Goal: Information Seeking & Learning: Check status

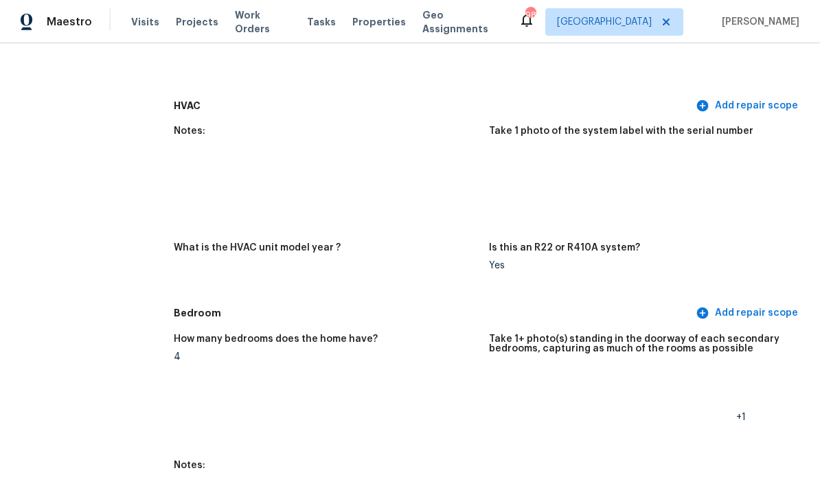
scroll to position [1426, 0]
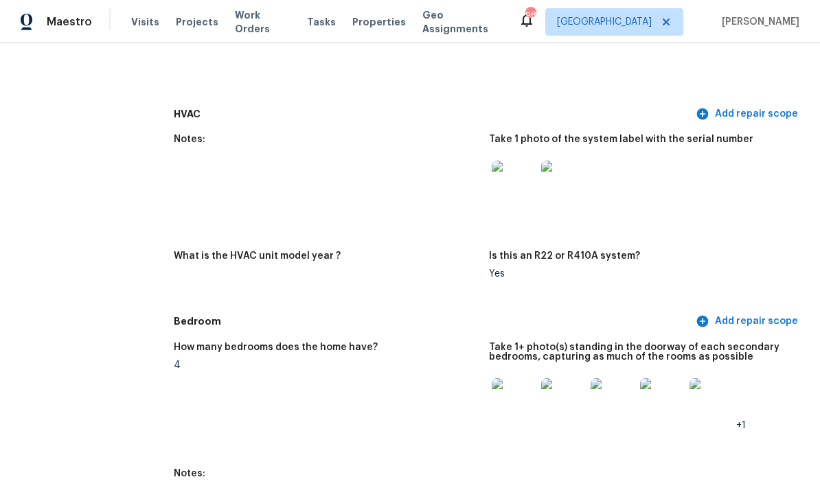
click at [570, 161] on img at bounding box center [563, 183] width 44 height 44
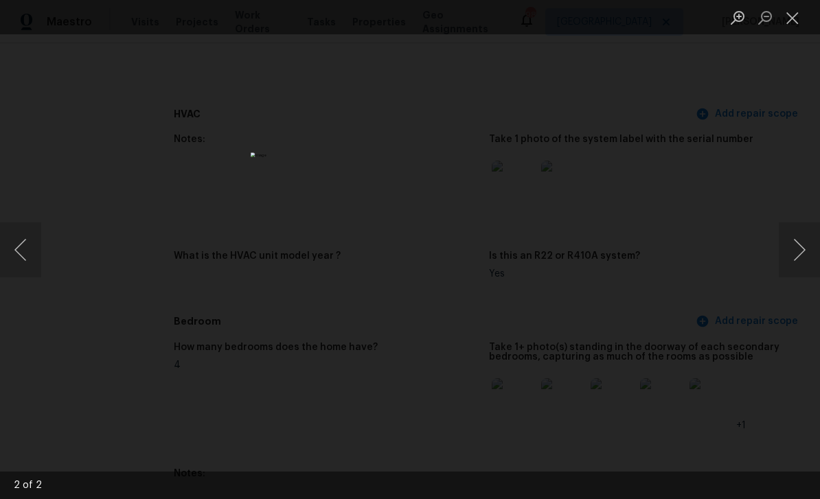
click at [467, 288] on img "Lightbox" at bounding box center [410, 249] width 319 height 194
click at [797, 16] on button "Close lightbox" at bounding box center [792, 17] width 27 height 24
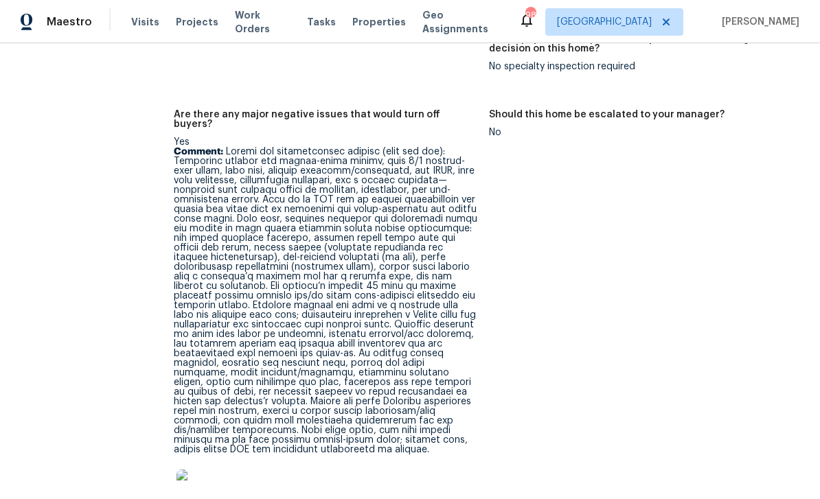
scroll to position [3486, 0]
click at [205, 469] on img at bounding box center [198, 491] width 44 height 44
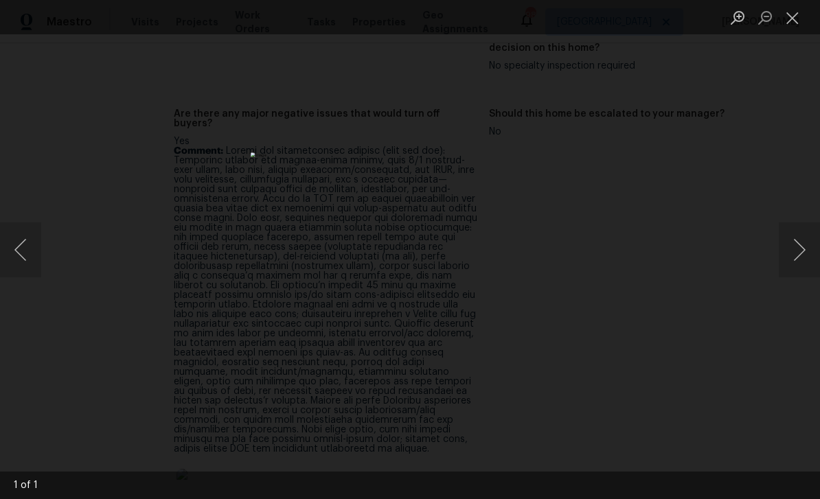
click at [788, 20] on button "Close lightbox" at bounding box center [792, 17] width 27 height 24
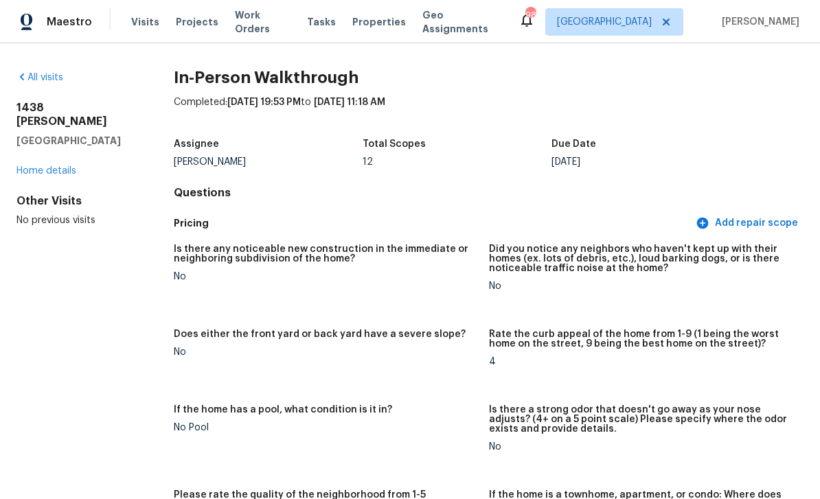
scroll to position [0, 0]
click at [47, 166] on link "Home details" at bounding box center [46, 171] width 60 height 10
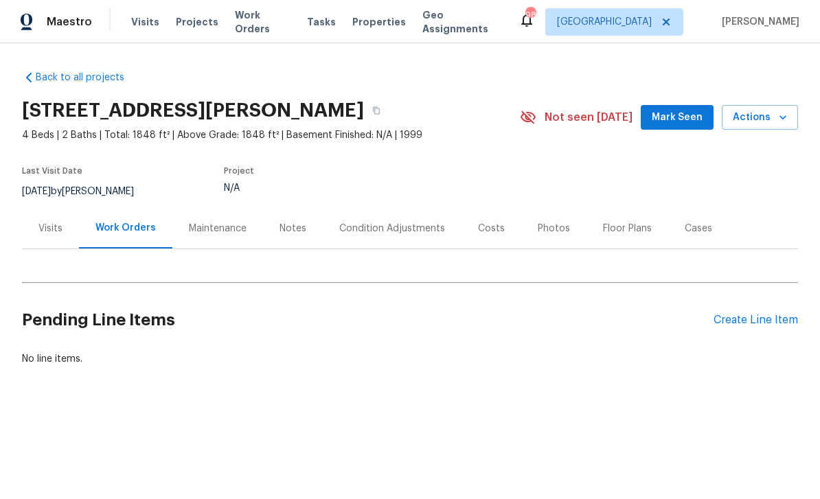
click at [429, 229] on div "Condition Adjustments" at bounding box center [392, 229] width 106 height 14
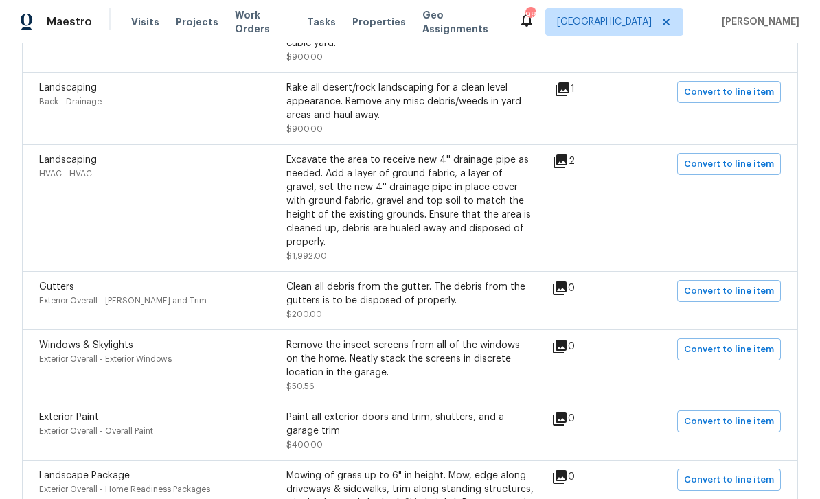
scroll to position [775, 0]
click at [560, 152] on icon at bounding box center [560, 160] width 16 height 16
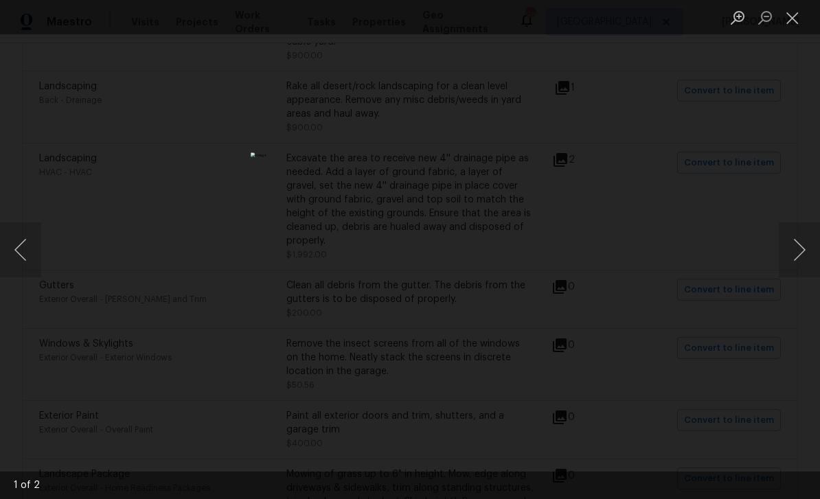
click at [797, 16] on button "Close lightbox" at bounding box center [792, 17] width 27 height 24
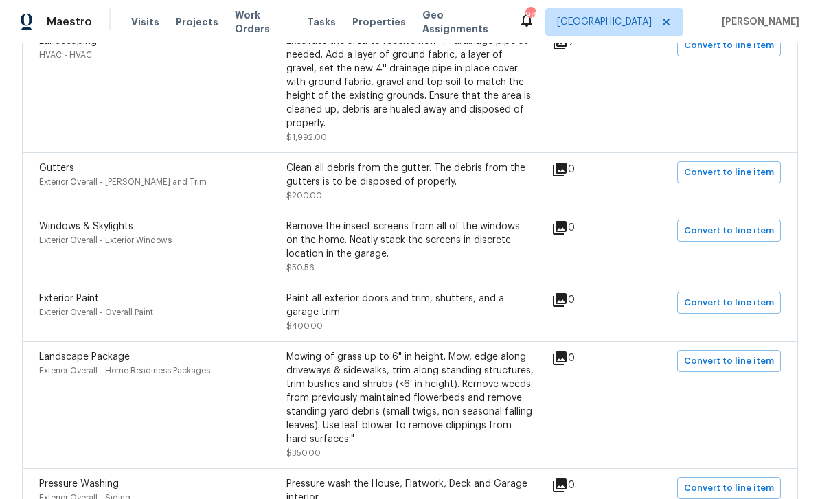
scroll to position [896, 0]
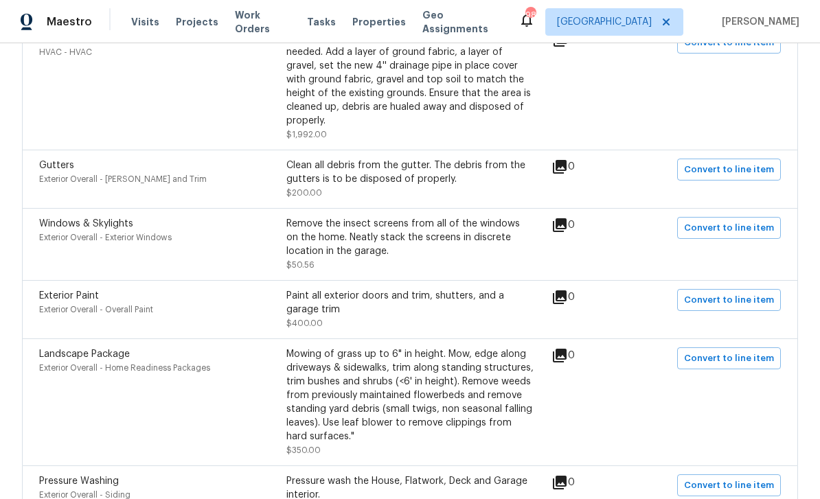
click at [434, 159] on div "Clean all debris from the gutter. The debris from the gutters is to be disposed…" at bounding box center [409, 172] width 247 height 27
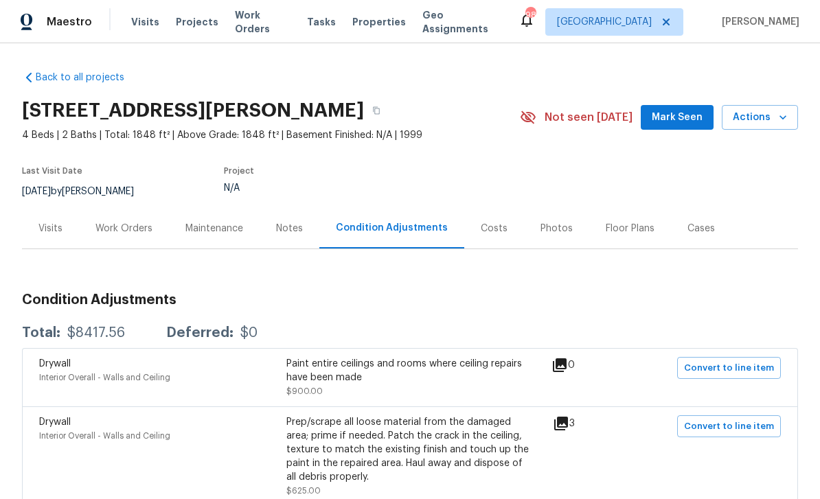
scroll to position [0, 0]
copy h2 "1438 Elliotts Ln, Auburn, GA 30011"
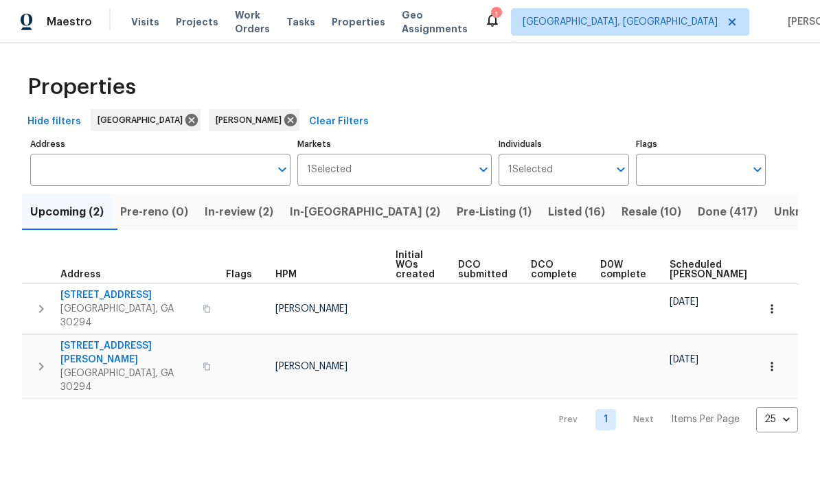
click at [253, 215] on span "In-review (2)" at bounding box center [239, 212] width 69 height 19
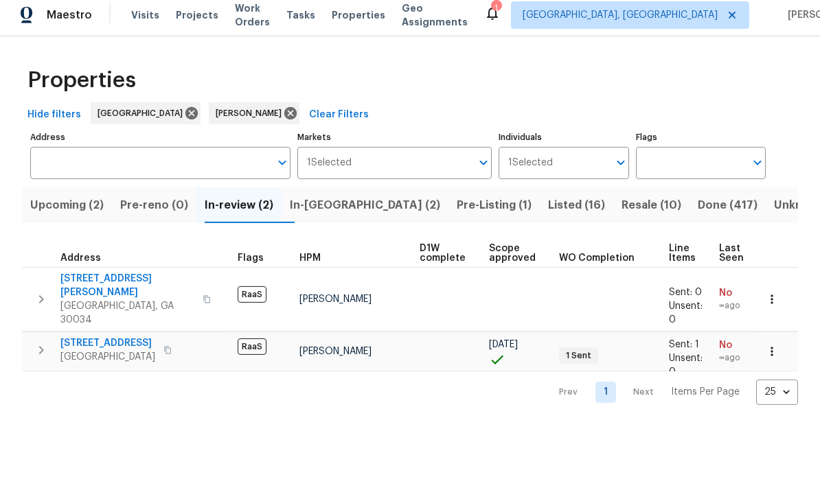
scroll to position [0, 52]
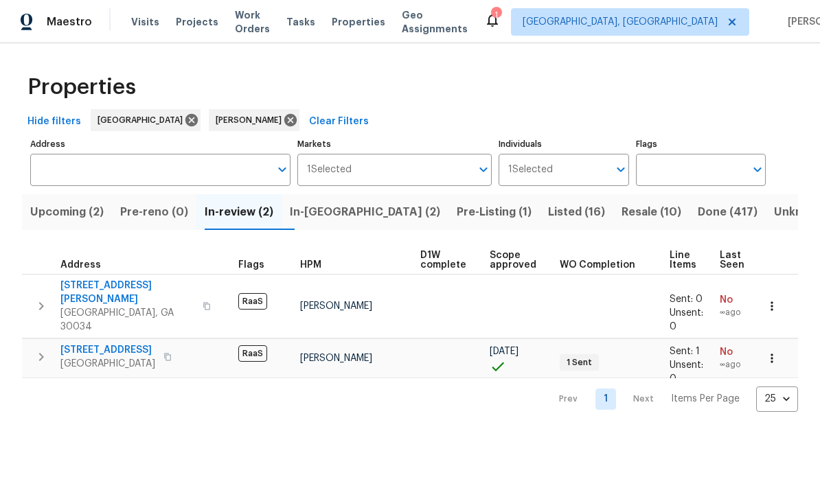
click at [82, 205] on span "Upcoming (2)" at bounding box center [66, 212] width 73 height 19
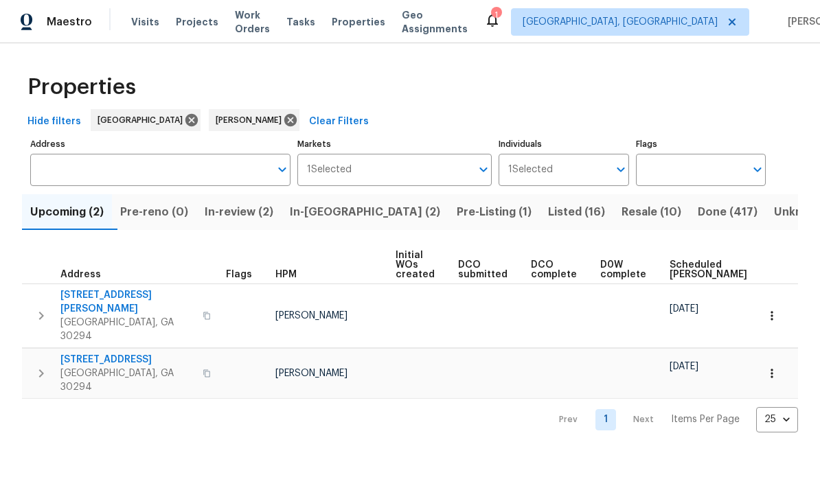
click at [697, 264] on span "Scheduled COE" at bounding box center [709, 269] width 78 height 19
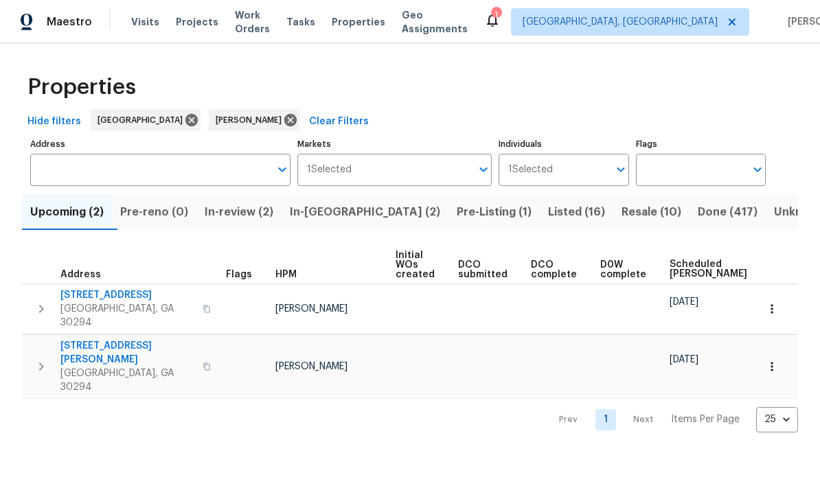
click at [252, 216] on span "In-review (2)" at bounding box center [239, 212] width 69 height 19
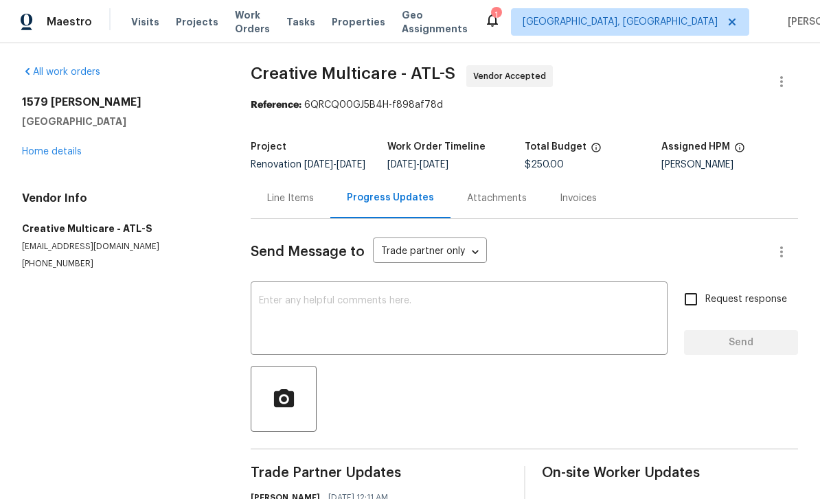
click at [152, 25] on span "Visits" at bounding box center [145, 22] width 28 height 14
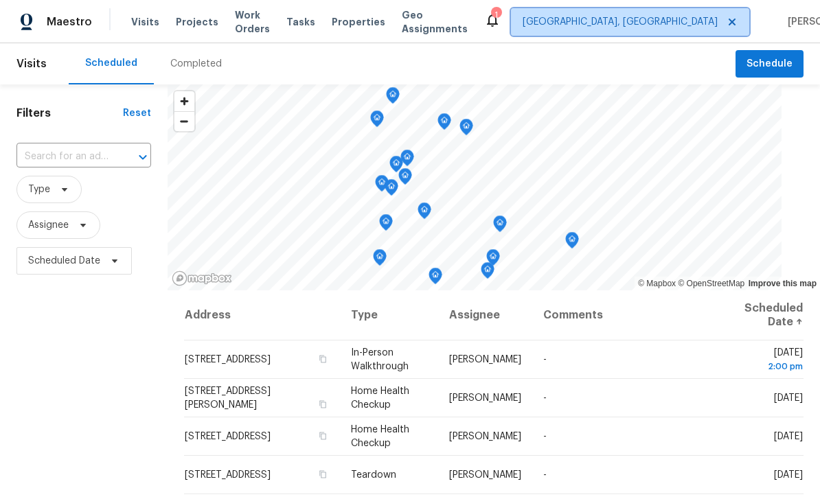
click at [640, 21] on span "[GEOGRAPHIC_DATA], [GEOGRAPHIC_DATA]" at bounding box center [620, 22] width 195 height 14
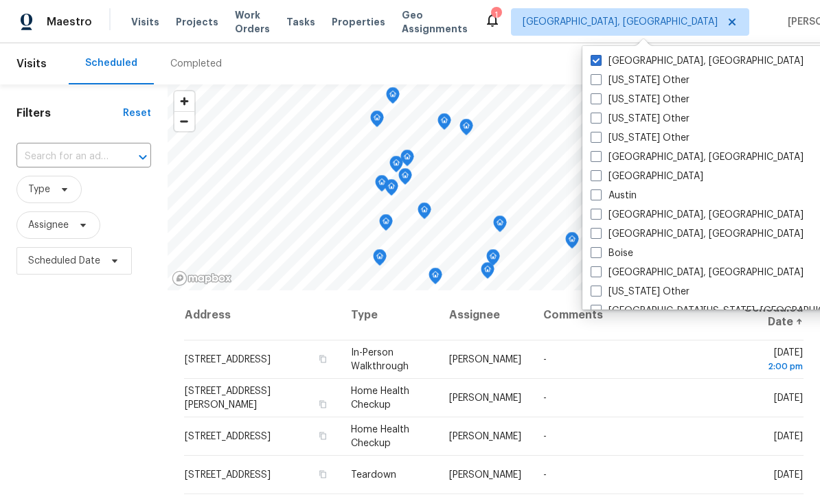
click at [594, 181] on label "Atlanta" at bounding box center [647, 177] width 113 height 14
click at [594, 179] on input "[GEOGRAPHIC_DATA]" at bounding box center [595, 174] width 9 height 9
checkbox input "true"
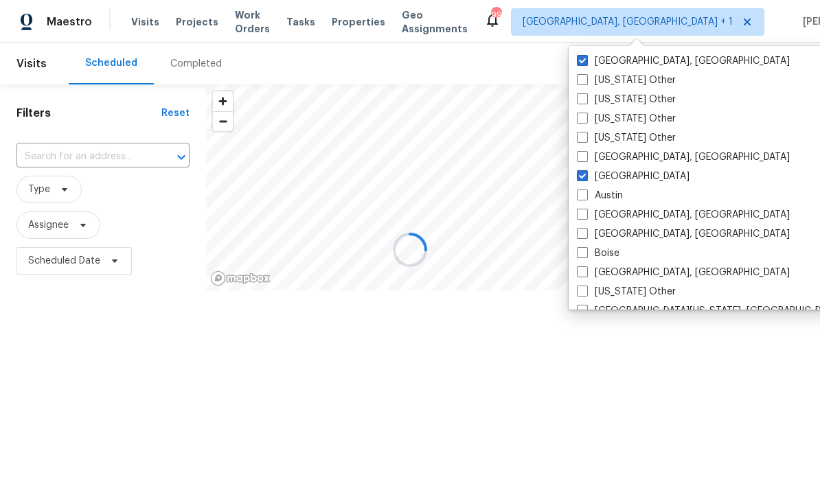
click at [597, 55] on label "[GEOGRAPHIC_DATA], [GEOGRAPHIC_DATA]" at bounding box center [683, 61] width 213 height 14
click at [586, 55] on input "[GEOGRAPHIC_DATA], [GEOGRAPHIC_DATA]" at bounding box center [581, 58] width 9 height 9
checkbox input "false"
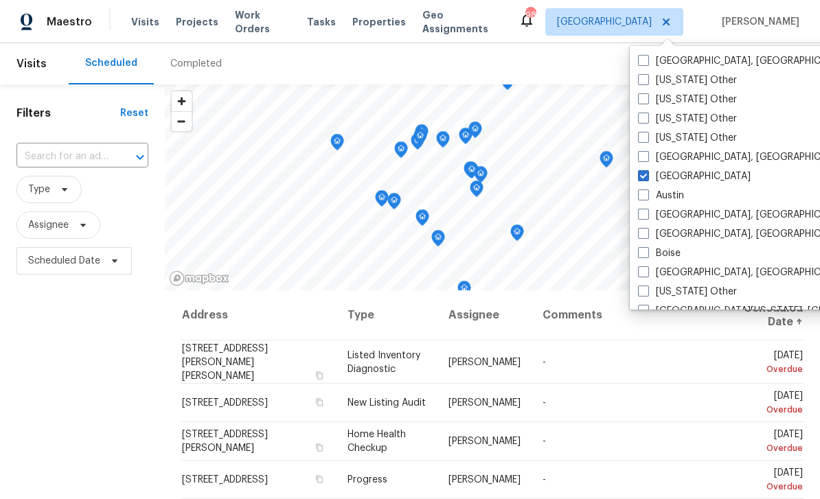
click at [113, 152] on div at bounding box center [131, 157] width 36 height 19
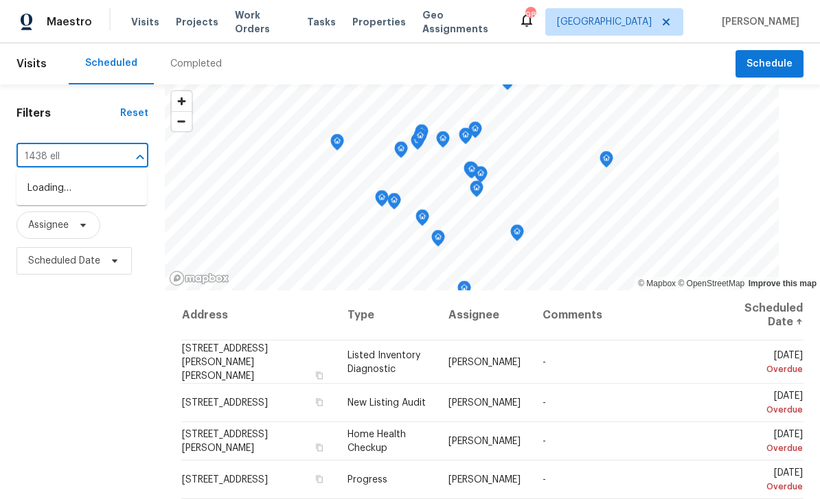
type input "1438 elli"
click at [139, 186] on li "1438 Elliotts Ln, Auburn, GA 30011" at bounding box center [81, 195] width 130 height 37
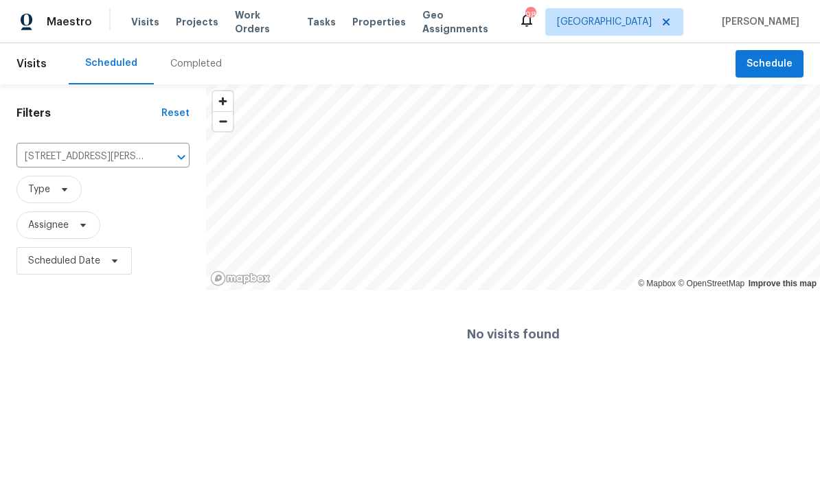
click at [196, 71] on div "Completed" at bounding box center [196, 63] width 84 height 41
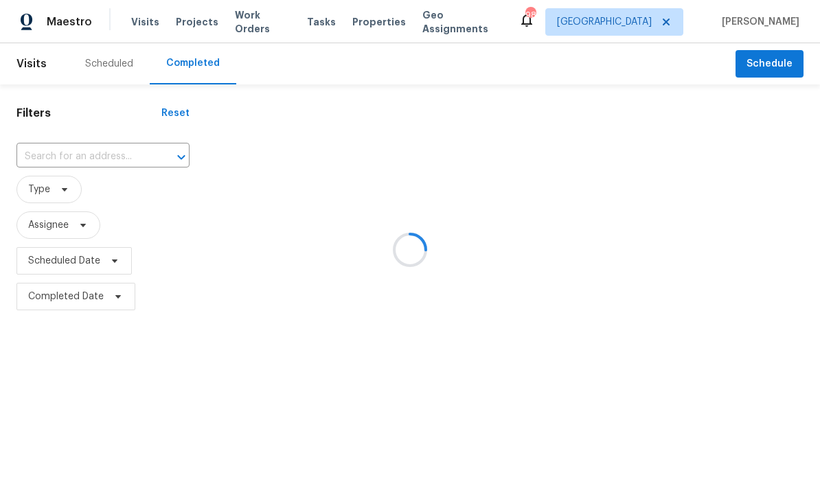
click at [124, 161] on div at bounding box center [410, 249] width 820 height 499
click at [120, 159] on div at bounding box center [410, 249] width 820 height 499
click at [117, 158] on div at bounding box center [410, 249] width 820 height 499
click at [99, 154] on div at bounding box center [410, 249] width 820 height 499
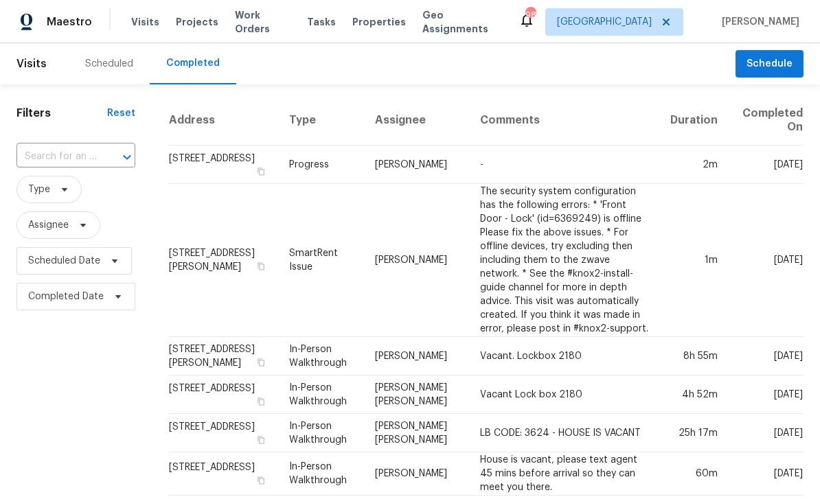
click at [94, 158] on input "text" at bounding box center [56, 156] width 80 height 21
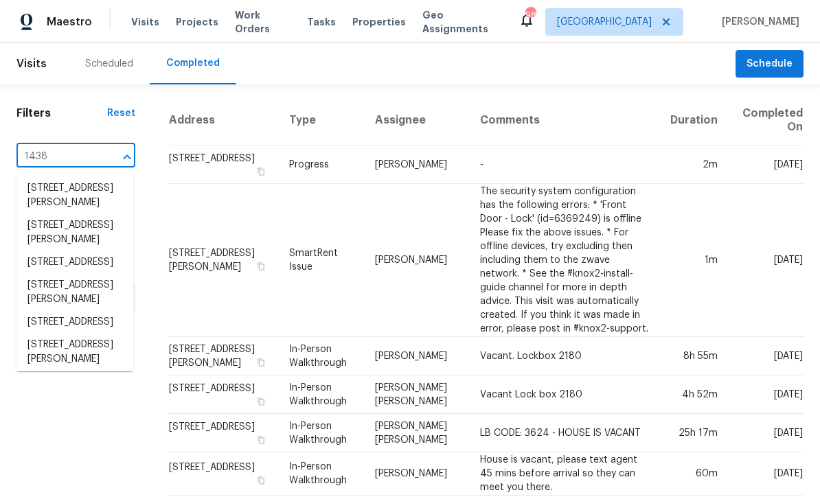
type input "1438 e"
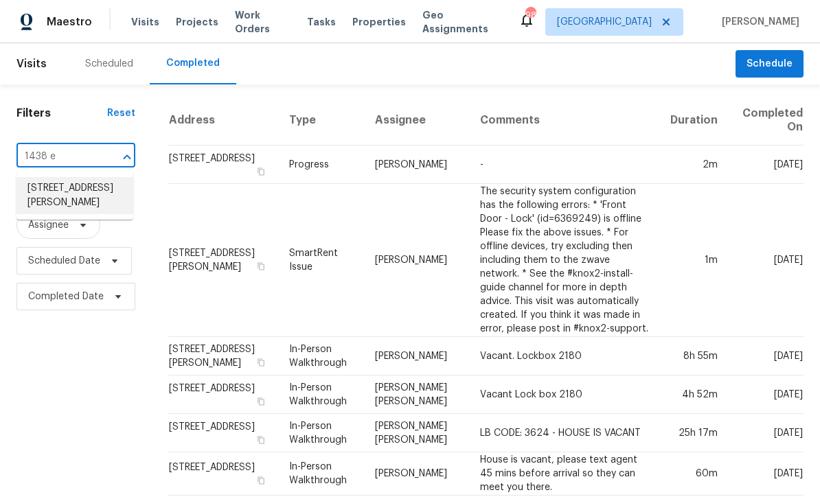
click at [102, 190] on li "1438 Elliotts Ln, Auburn, GA 30011" at bounding box center [74, 195] width 117 height 37
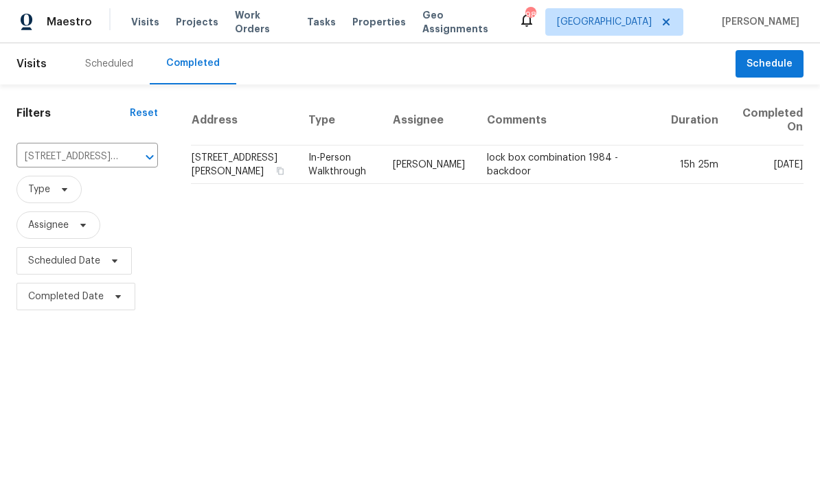
click at [510, 170] on td "lock box combination 1984 -backdoor" at bounding box center [568, 165] width 184 height 38
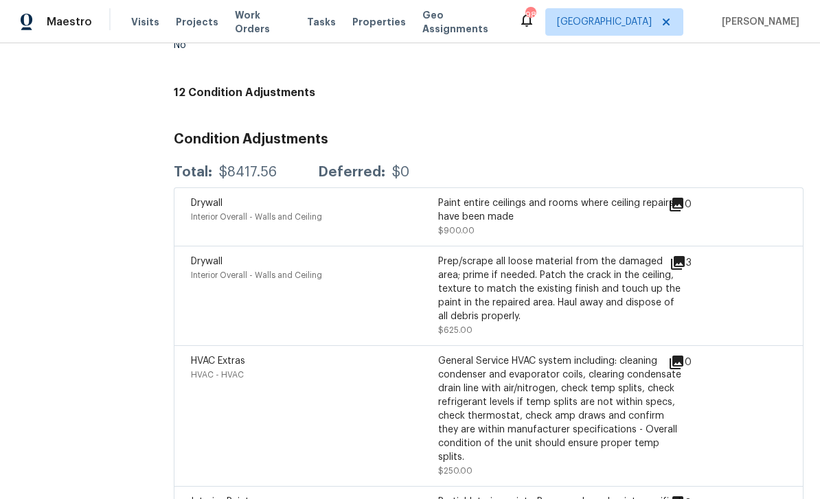
scroll to position [4042, 0]
click at [683, 257] on icon at bounding box center [678, 264] width 14 height 14
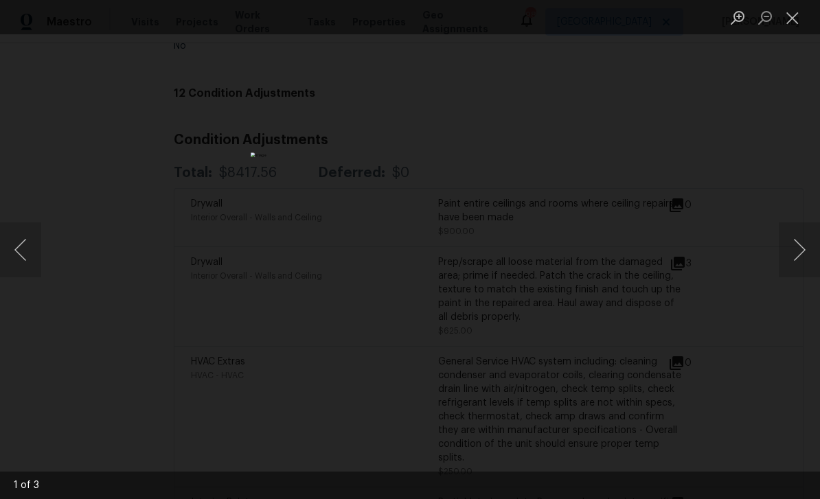
click at [795, 267] on button "Next image" at bounding box center [799, 250] width 41 height 55
click at [801, 241] on button "Next image" at bounding box center [799, 250] width 41 height 55
click at [798, 14] on button "Close lightbox" at bounding box center [792, 17] width 27 height 24
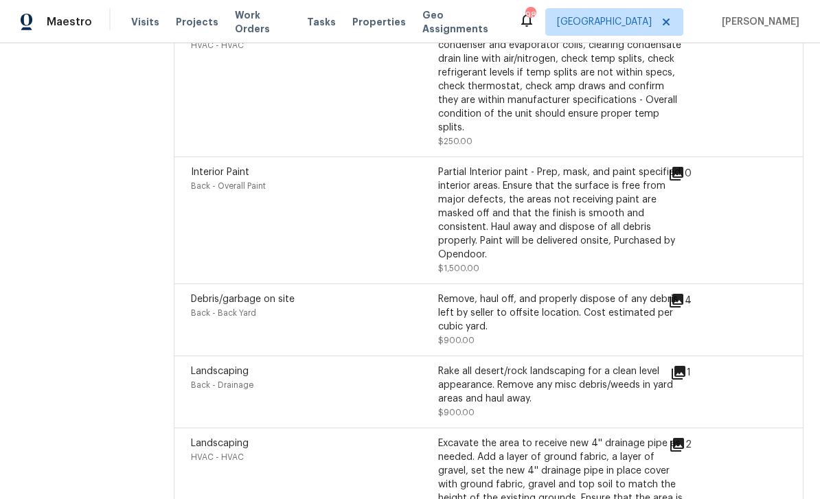
scroll to position [4373, 0]
click at [677, 291] on icon at bounding box center [676, 299] width 16 height 16
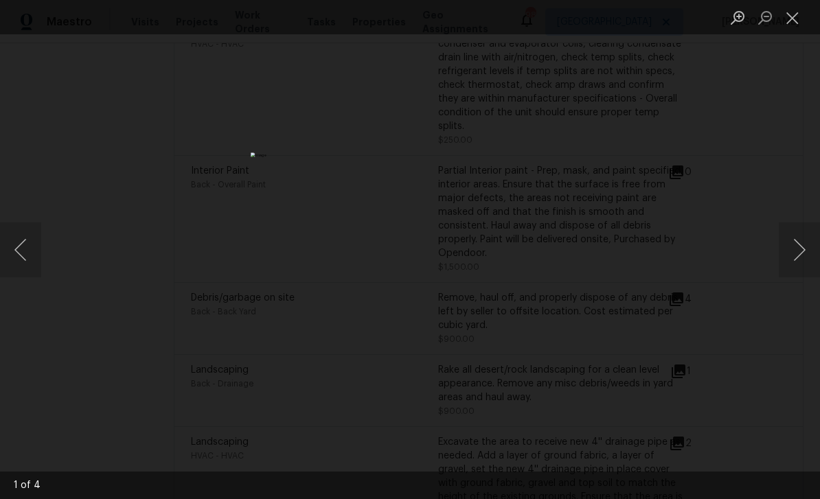
click at [786, 243] on button "Next image" at bounding box center [799, 250] width 41 height 55
click at [801, 248] on button "Next image" at bounding box center [799, 250] width 41 height 55
click at [797, 251] on button "Next image" at bounding box center [799, 250] width 41 height 55
click at [799, 246] on button "Next image" at bounding box center [799, 250] width 41 height 55
click at [796, 249] on button "Next image" at bounding box center [799, 250] width 41 height 55
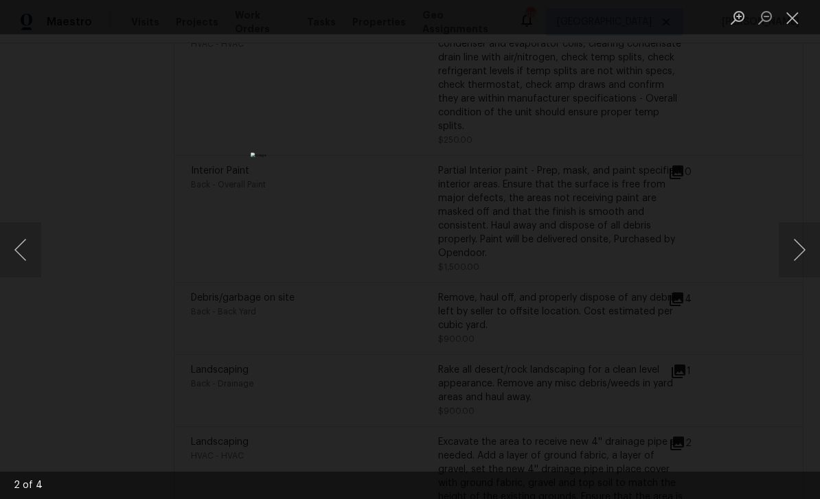
click at [795, 19] on button "Close lightbox" at bounding box center [792, 17] width 27 height 24
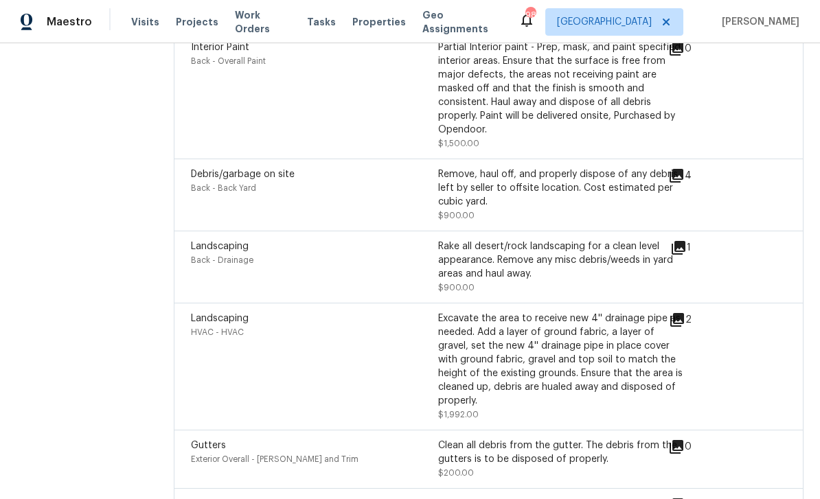
scroll to position [4503, 0]
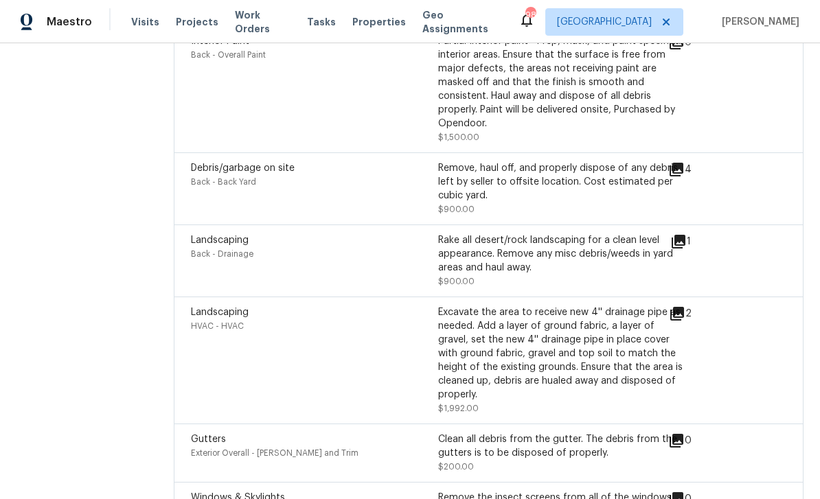
click at [683, 235] on icon at bounding box center [679, 242] width 14 height 14
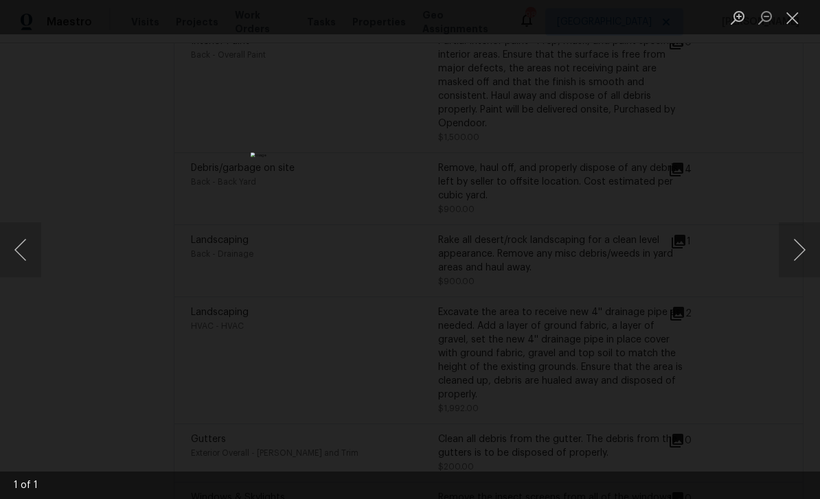
click at [803, 247] on button "Next image" at bounding box center [799, 250] width 41 height 55
click at [795, 249] on button "Next image" at bounding box center [799, 250] width 41 height 55
click at [788, 16] on button "Close lightbox" at bounding box center [792, 17] width 27 height 24
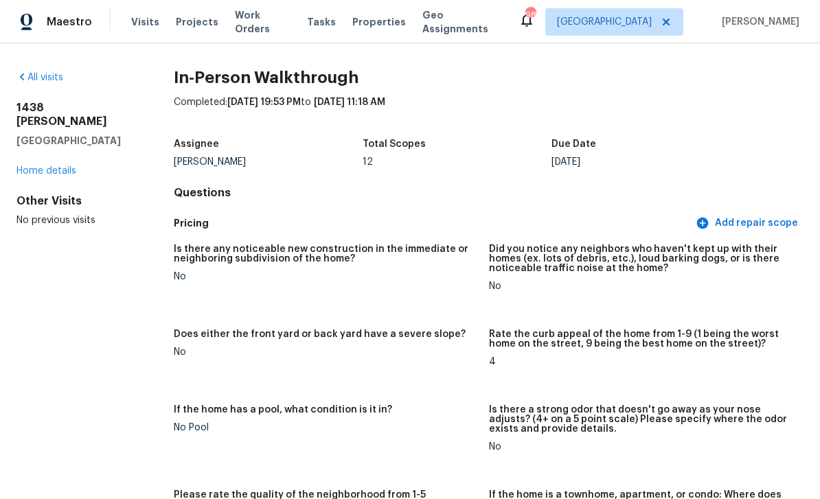
scroll to position [0, 0]
click at [70, 166] on link "Home details" at bounding box center [46, 171] width 60 height 10
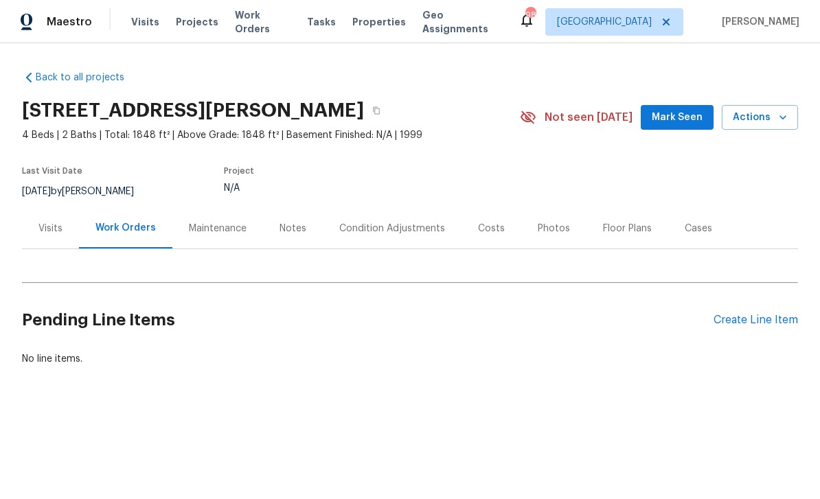
click at [390, 231] on div "Condition Adjustments" at bounding box center [392, 229] width 106 height 14
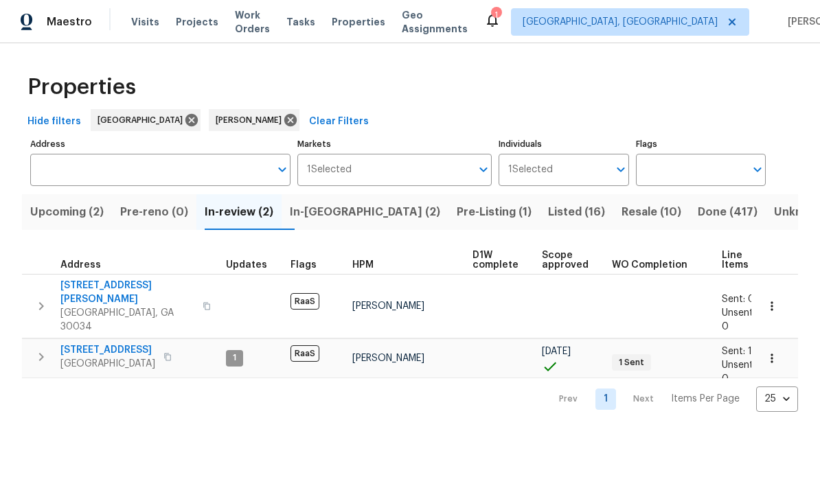
click at [258, 23] on span "Work Orders" at bounding box center [252, 21] width 35 height 27
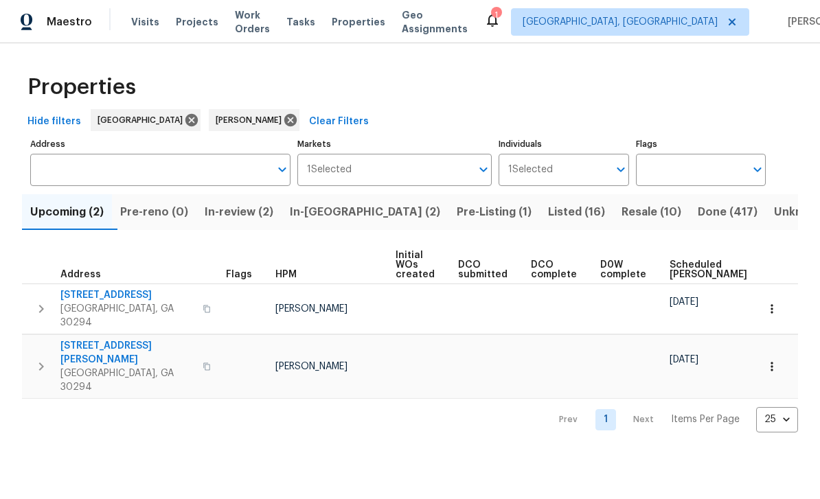
click at [339, 214] on span "In-reno (2)" at bounding box center [365, 212] width 150 height 19
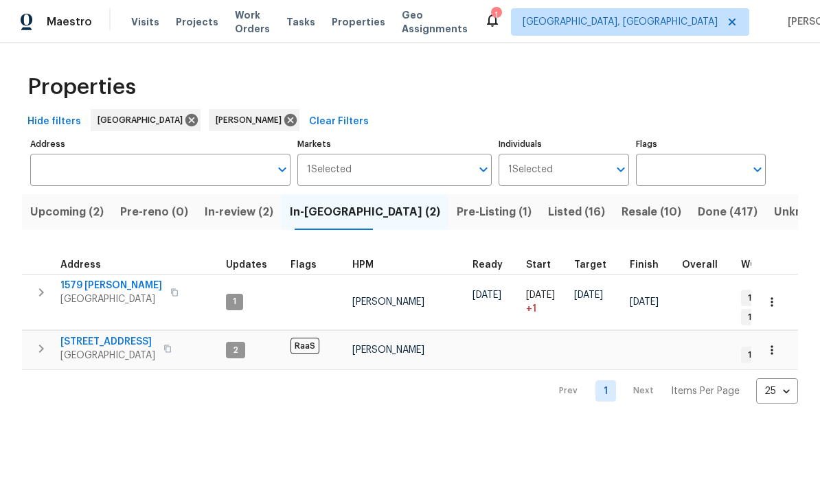
click at [91, 349] on span "Stone Mountain, GA 30088" at bounding box center [107, 356] width 95 height 14
click at [457, 216] on span "Pre-Listing (1)" at bounding box center [494, 212] width 75 height 19
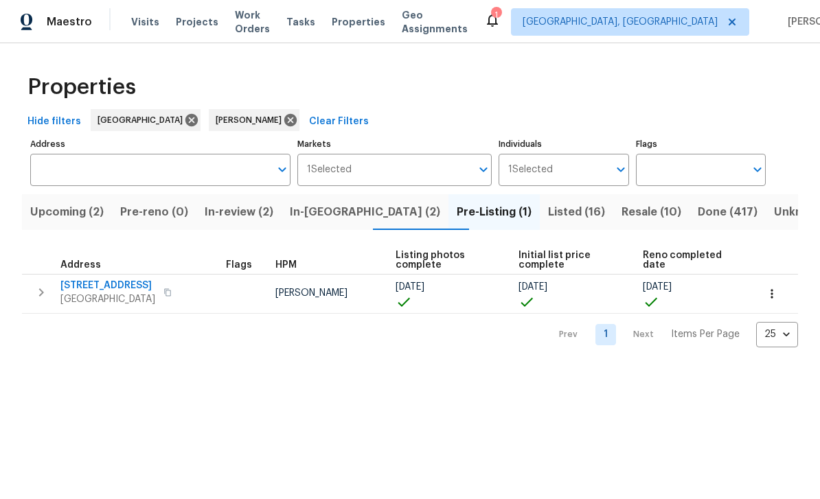
click at [622, 217] on span "Resale (10)" at bounding box center [652, 212] width 60 height 19
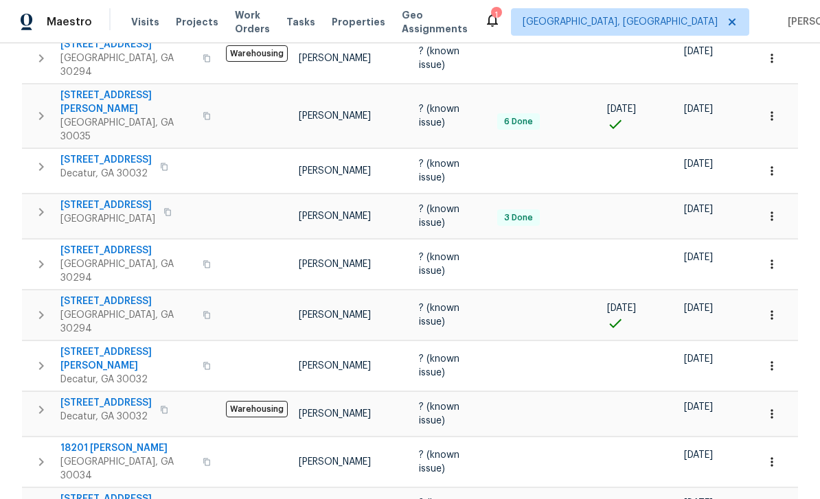
scroll to position [260, 0]
click at [92, 346] on span "2704 Ellen Way" at bounding box center [127, 359] width 134 height 27
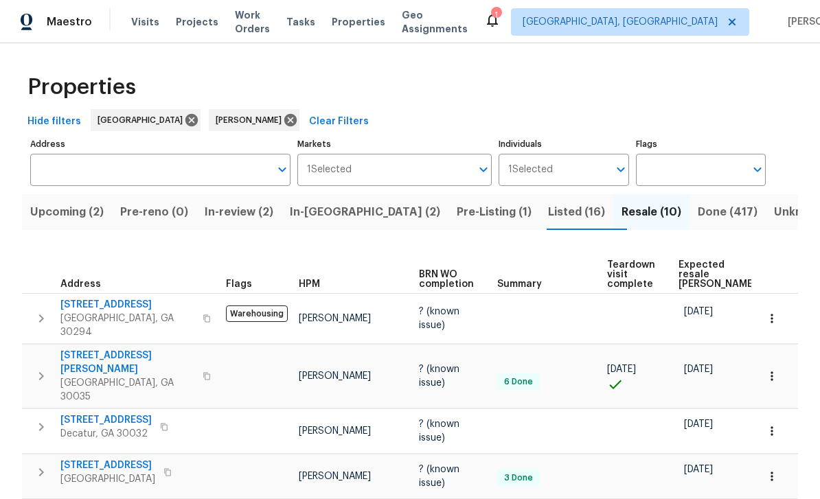
scroll to position [0, 0]
click at [448, 225] on button "Pre-Listing (1)" at bounding box center [493, 212] width 91 height 36
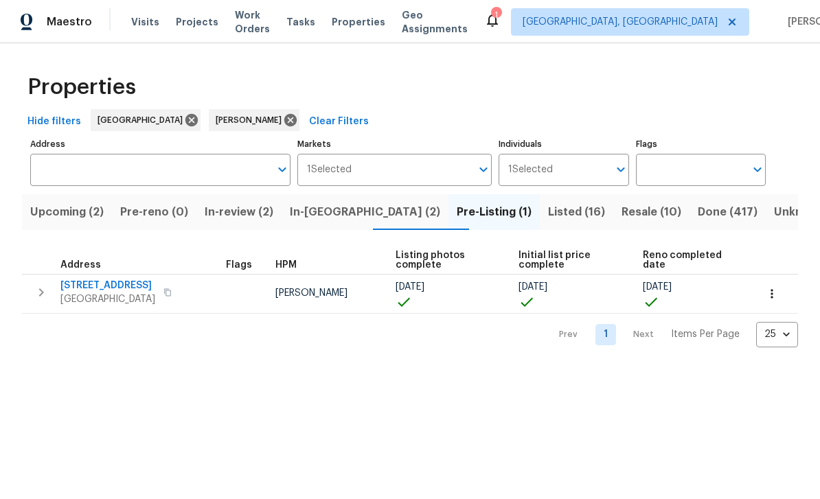
click at [66, 215] on span "Upcoming (2)" at bounding box center [66, 212] width 73 height 19
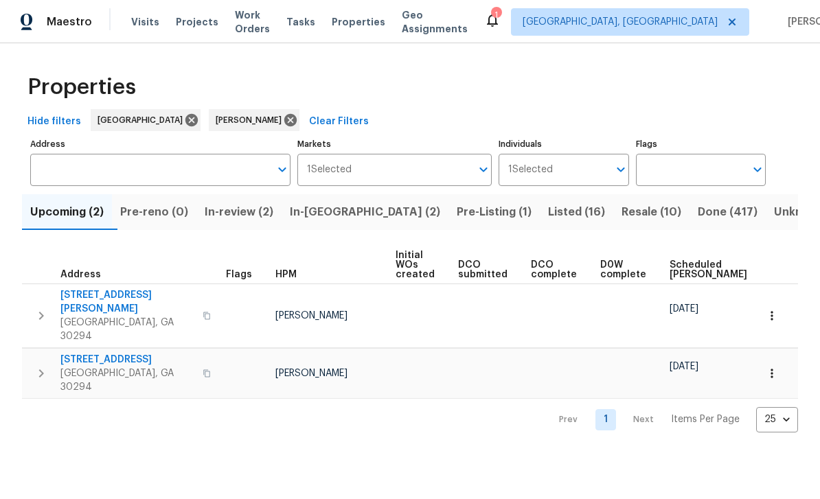
click at [247, 218] on span "In-review (2)" at bounding box center [239, 212] width 69 height 19
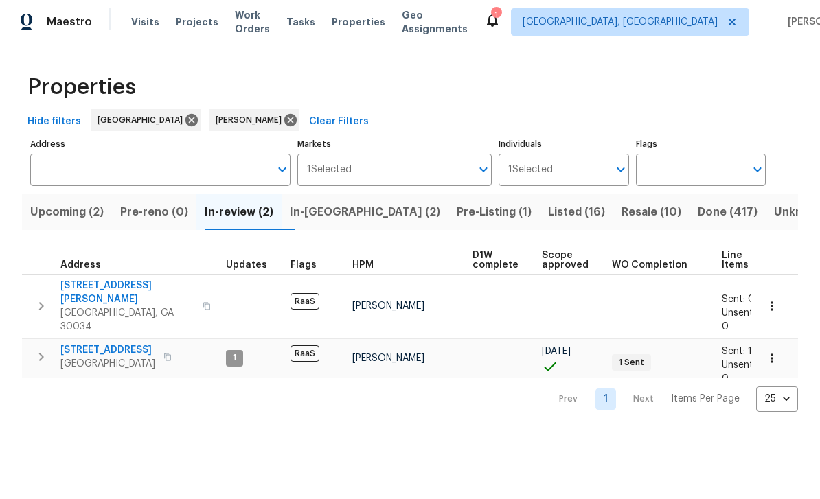
click at [349, 212] on span "In-reno (2)" at bounding box center [365, 212] width 150 height 19
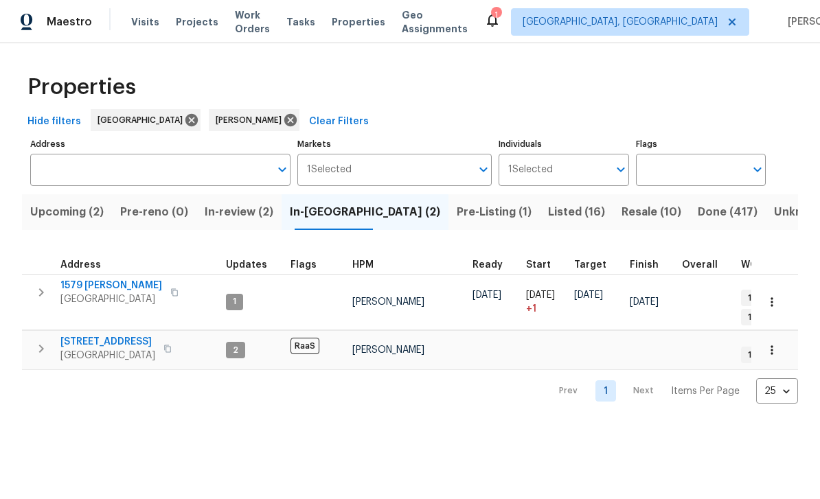
click at [457, 217] on span "Pre-Listing (1)" at bounding box center [494, 212] width 75 height 19
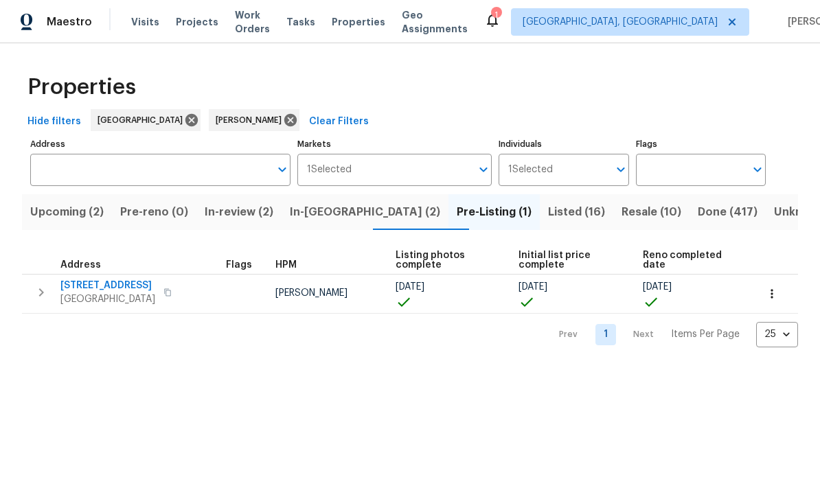
click at [548, 216] on span "Listed (16)" at bounding box center [576, 212] width 57 height 19
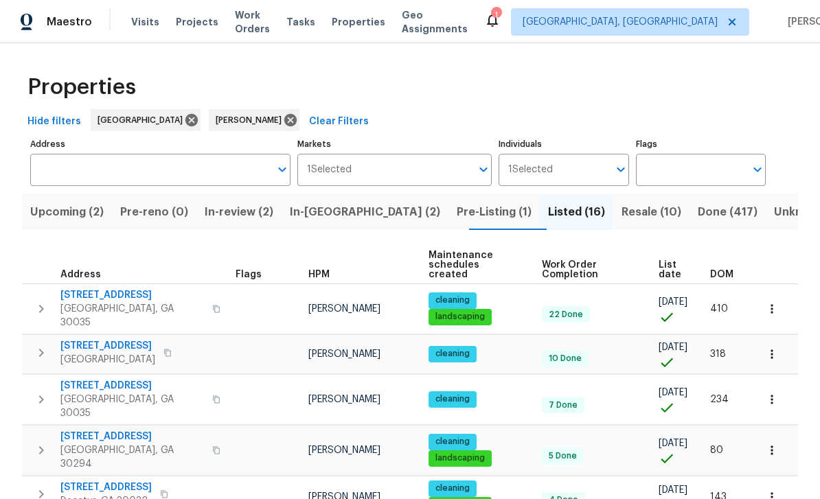
click at [622, 213] on span "Resale (10)" at bounding box center [652, 212] width 60 height 19
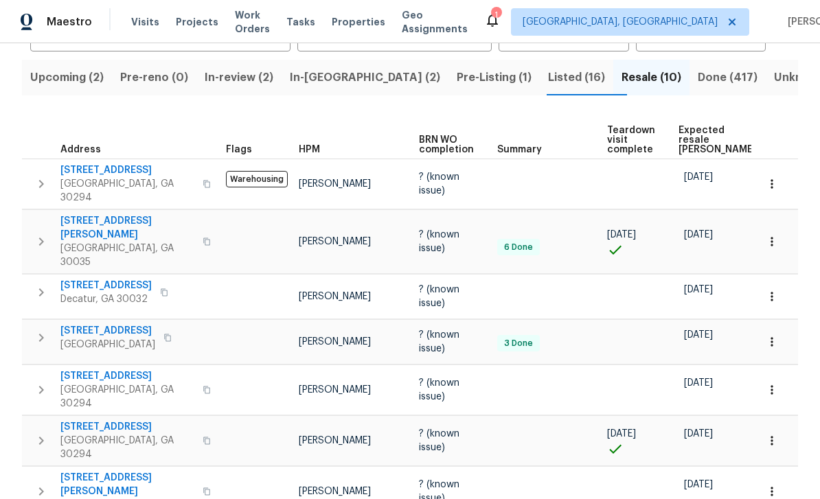
scroll to position [133, 0]
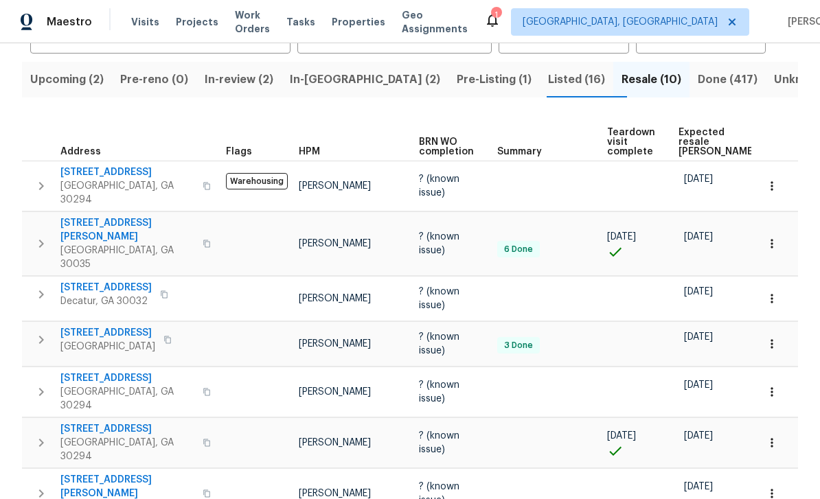
click at [93, 281] on span "2031 Austin Park Cir" at bounding box center [105, 288] width 91 height 14
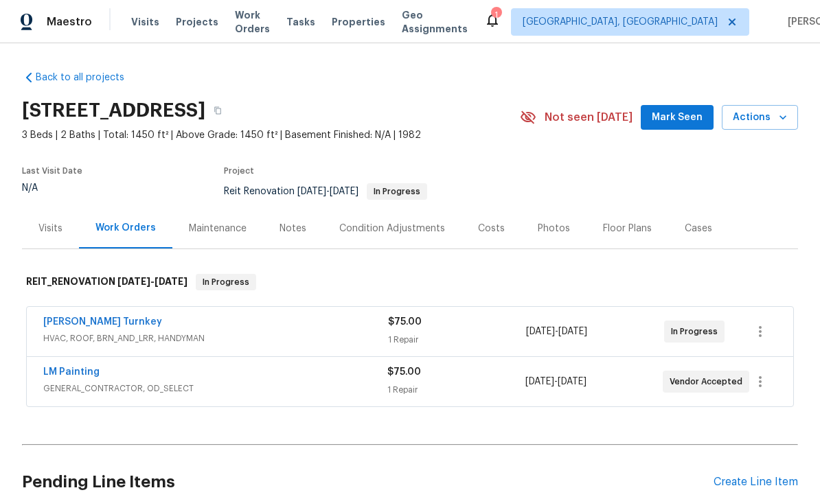
click at [76, 376] on link "LM Painting" at bounding box center [71, 372] width 56 height 10
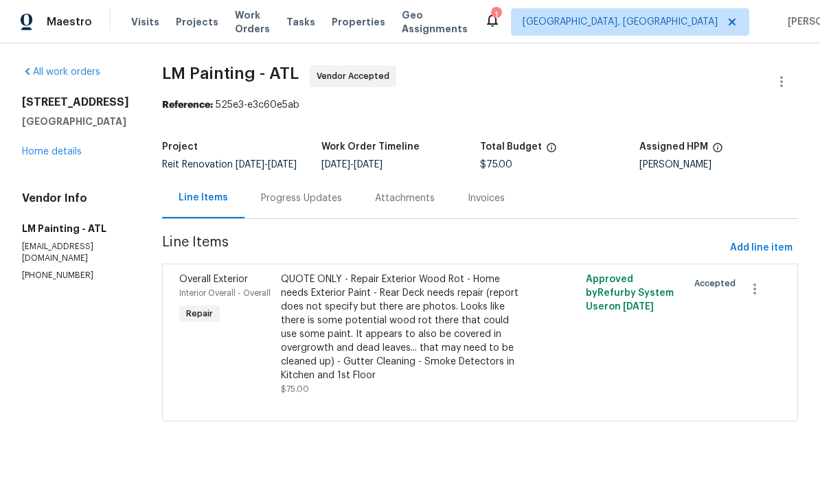
click at [332, 205] on div "Progress Updates" at bounding box center [301, 199] width 81 height 14
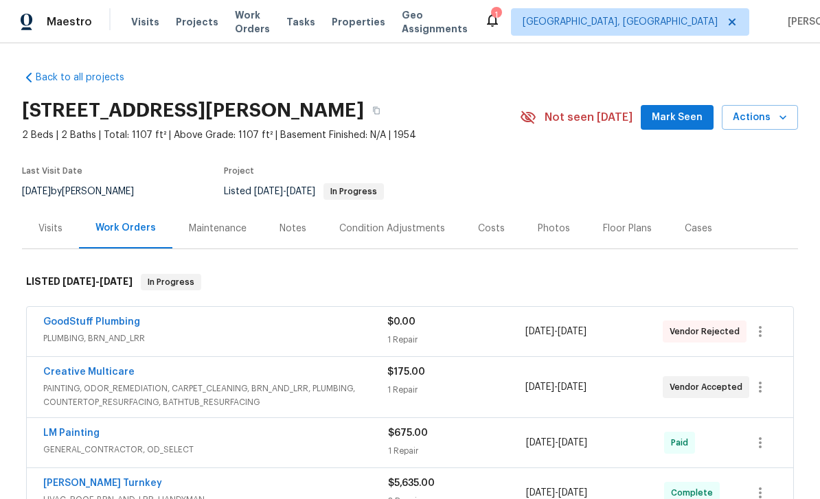
click at [561, 227] on div "Photos" at bounding box center [554, 229] width 32 height 14
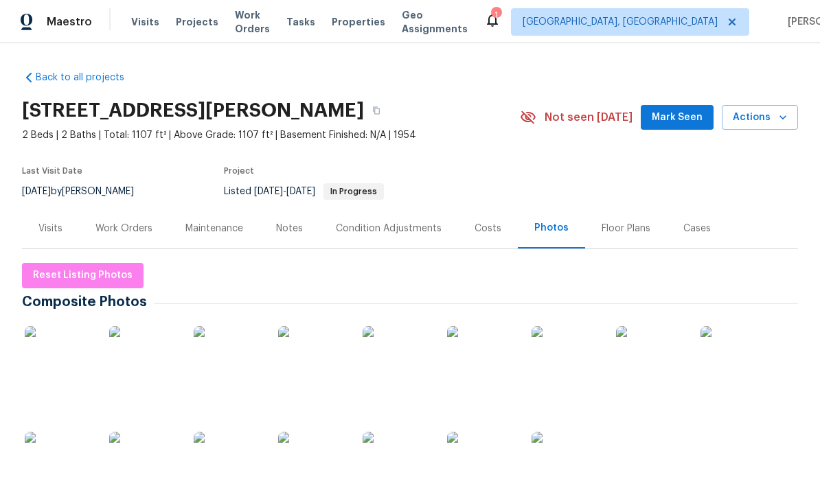
click at [673, 348] on img at bounding box center [650, 360] width 69 height 69
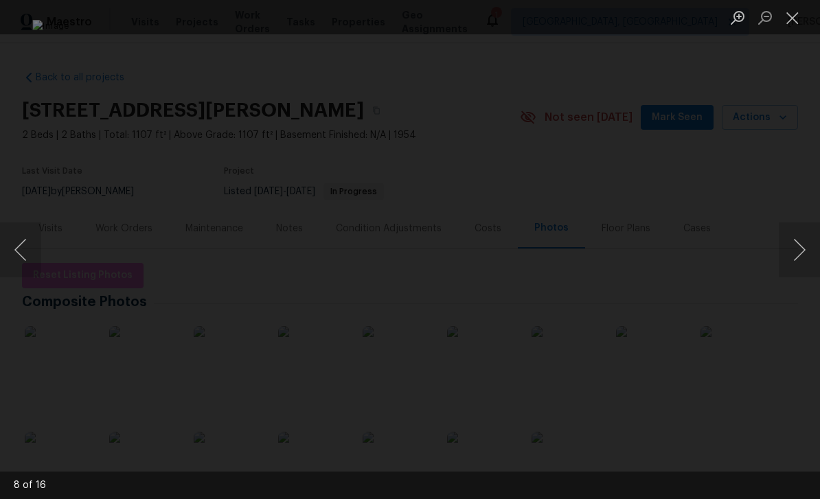
click at [789, 19] on button "Close lightbox" at bounding box center [792, 17] width 27 height 24
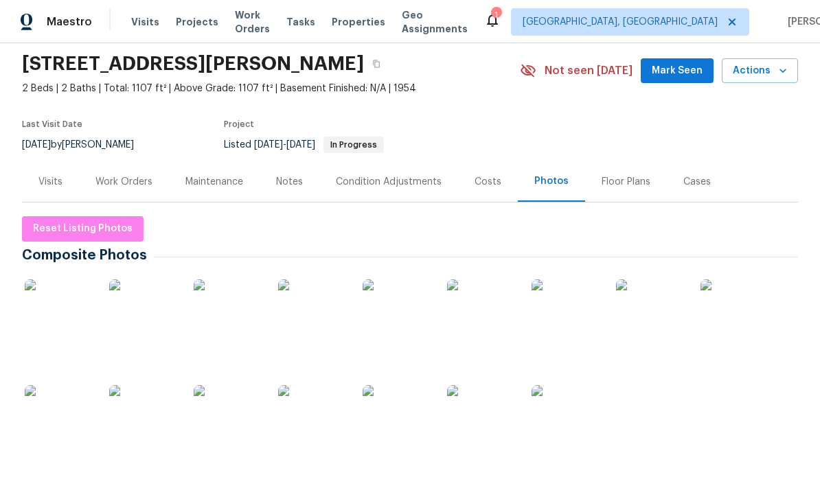
scroll to position [43, 0]
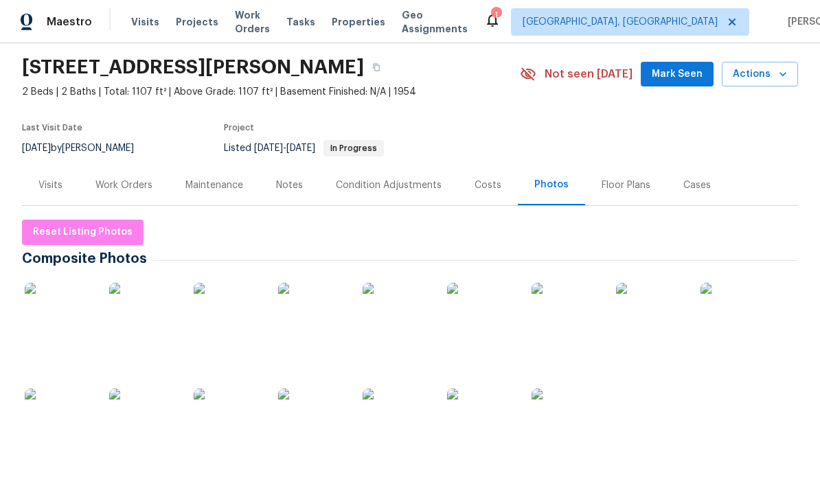
click at [62, 408] on img at bounding box center [59, 423] width 69 height 69
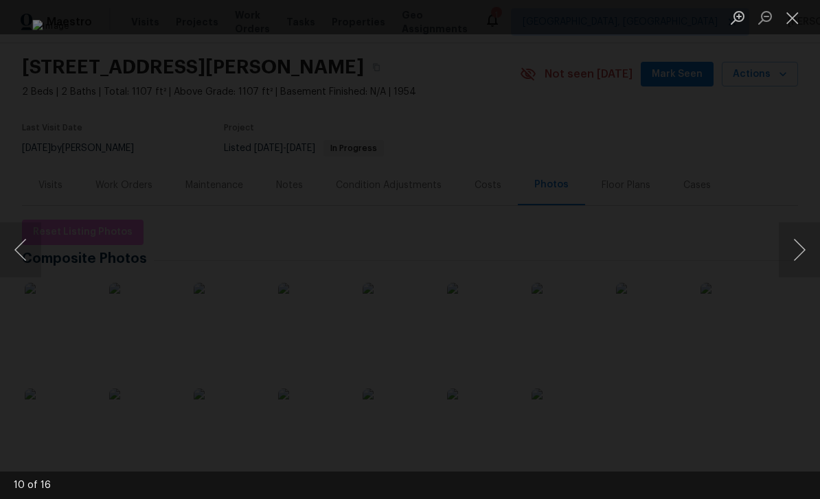
click at [795, 258] on button "Next image" at bounding box center [799, 250] width 41 height 55
click at [791, 260] on button "Next image" at bounding box center [799, 250] width 41 height 55
click at [786, 262] on button "Next image" at bounding box center [799, 250] width 41 height 55
click at [786, 263] on button "Next image" at bounding box center [799, 250] width 41 height 55
click at [786, 264] on button "Next image" at bounding box center [799, 250] width 41 height 55
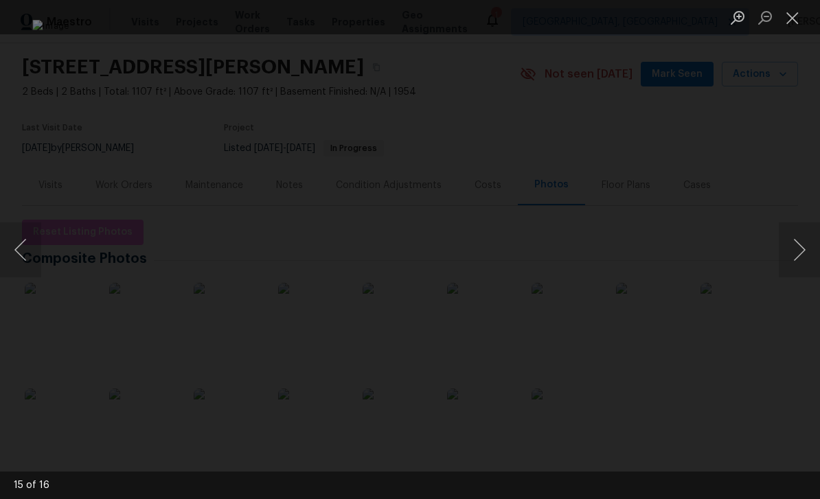
click at [787, 265] on button "Next image" at bounding box center [799, 250] width 41 height 55
click at [785, 265] on button "Next image" at bounding box center [799, 250] width 41 height 55
click at [800, 254] on button "Next image" at bounding box center [799, 250] width 41 height 55
click at [798, 261] on button "Next image" at bounding box center [799, 250] width 41 height 55
click at [799, 259] on button "Next image" at bounding box center [799, 250] width 41 height 55
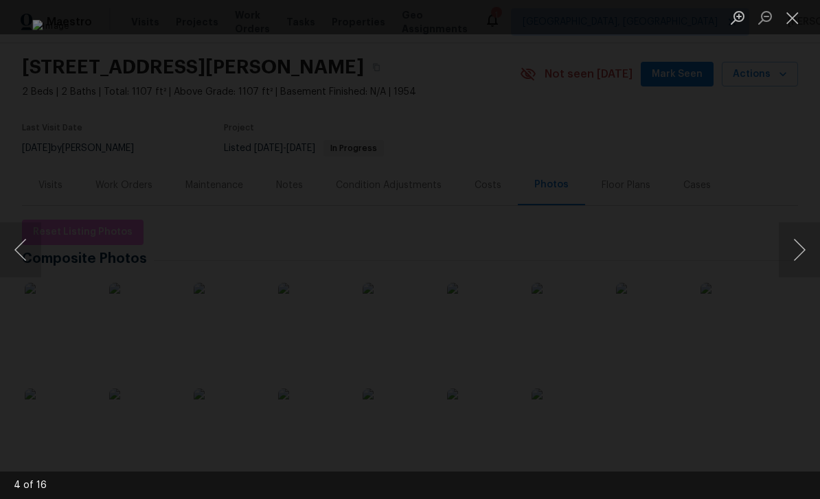
click at [799, 259] on button "Next image" at bounding box center [799, 250] width 41 height 55
click at [798, 260] on button "Next image" at bounding box center [799, 250] width 41 height 55
click at [797, 260] on button "Next image" at bounding box center [799, 250] width 41 height 55
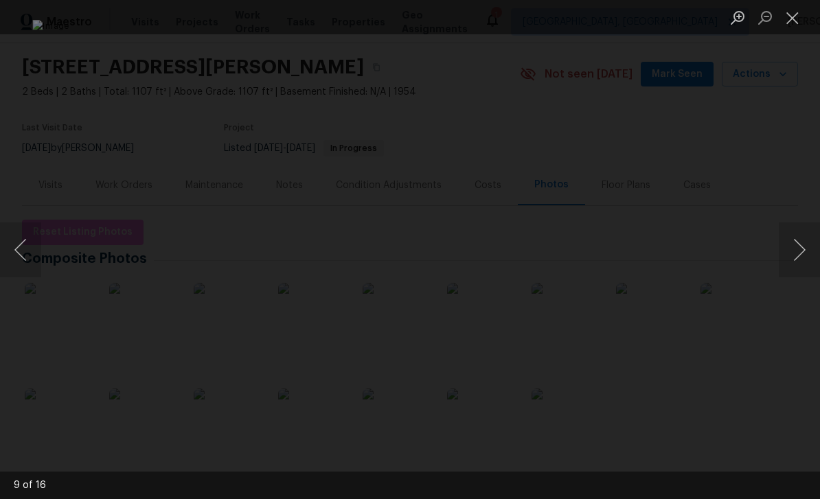
click at [797, 259] on button "Next image" at bounding box center [799, 250] width 41 height 55
click at [788, 20] on button "Close lightbox" at bounding box center [792, 17] width 27 height 24
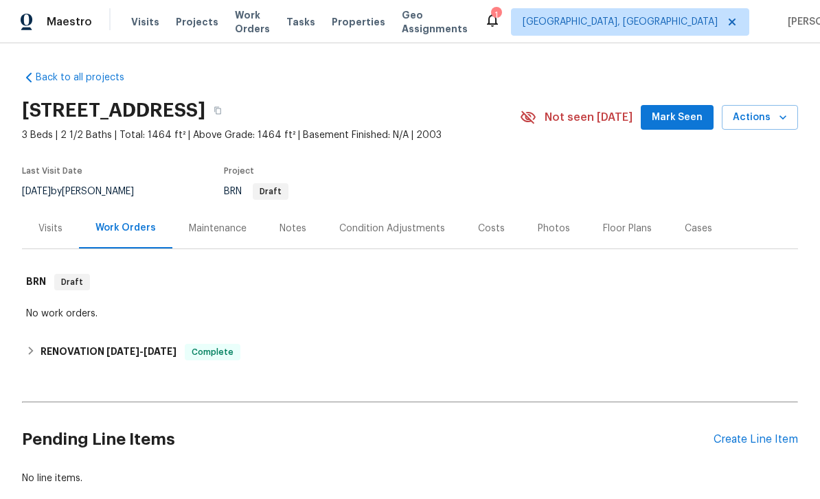
click at [412, 235] on div "Condition Adjustments" at bounding box center [392, 229] width 106 height 14
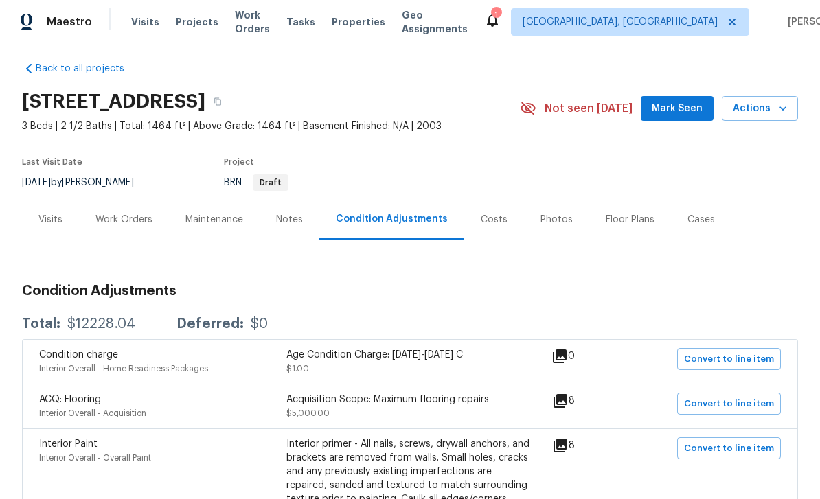
scroll to position [8, 0]
click at [490, 225] on div "Costs" at bounding box center [494, 221] width 27 height 14
